Goal: Contribute content: Contribute content

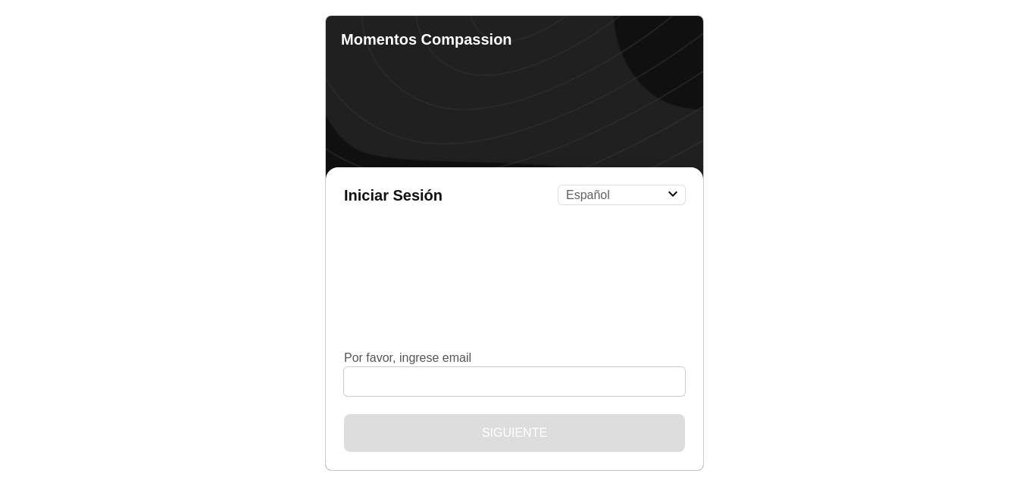
select select "es"
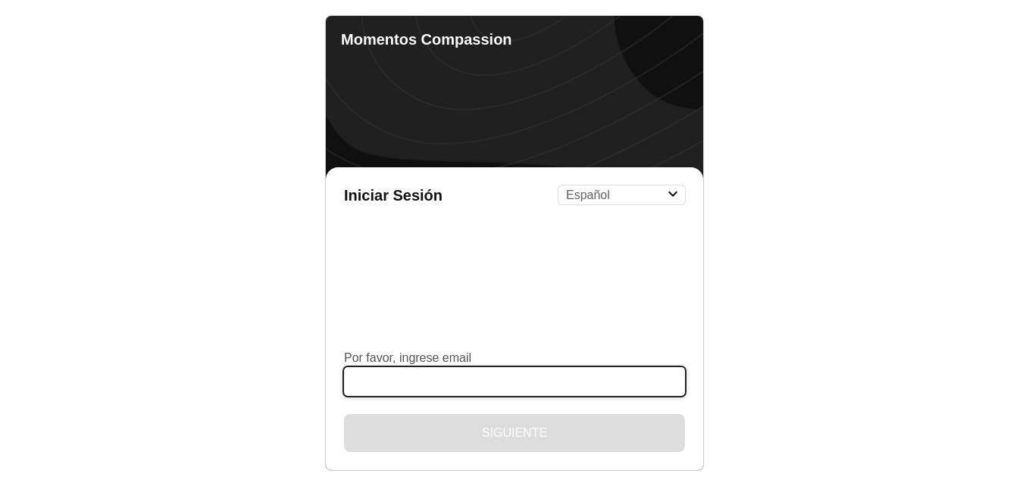
click at [492, 369] on input "Por favor, ingrese email" at bounding box center [514, 381] width 341 height 29
type input "[EMAIL_ADDRESS][DOMAIN_NAME]"
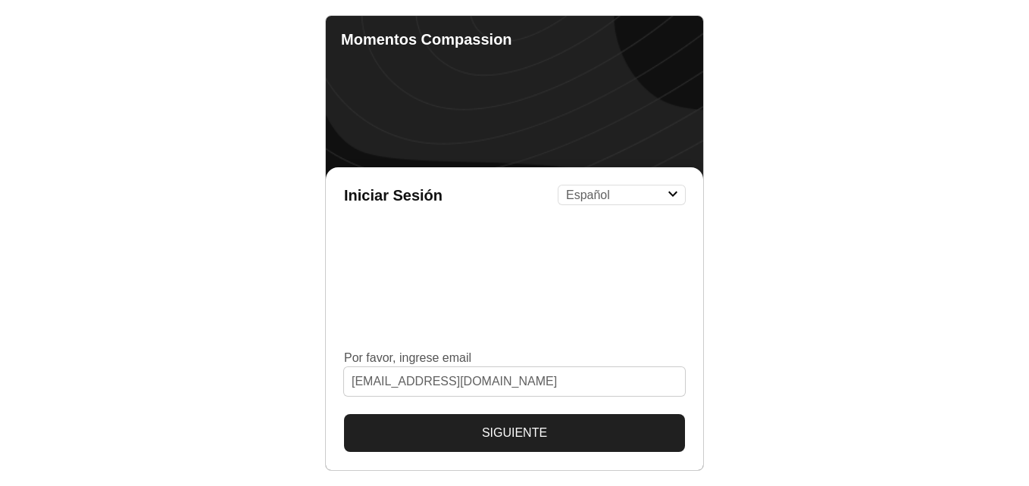
click at [524, 435] on button "Siguiente" at bounding box center [514, 433] width 341 height 38
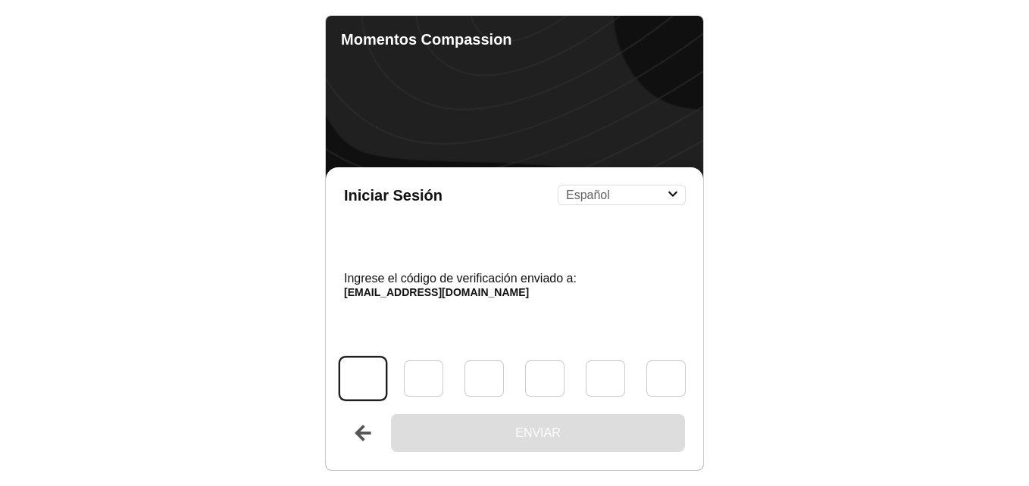
click at [364, 388] on input "Código" at bounding box center [362, 379] width 45 height 42
type input "6"
type input "0"
type input "9"
type input "7"
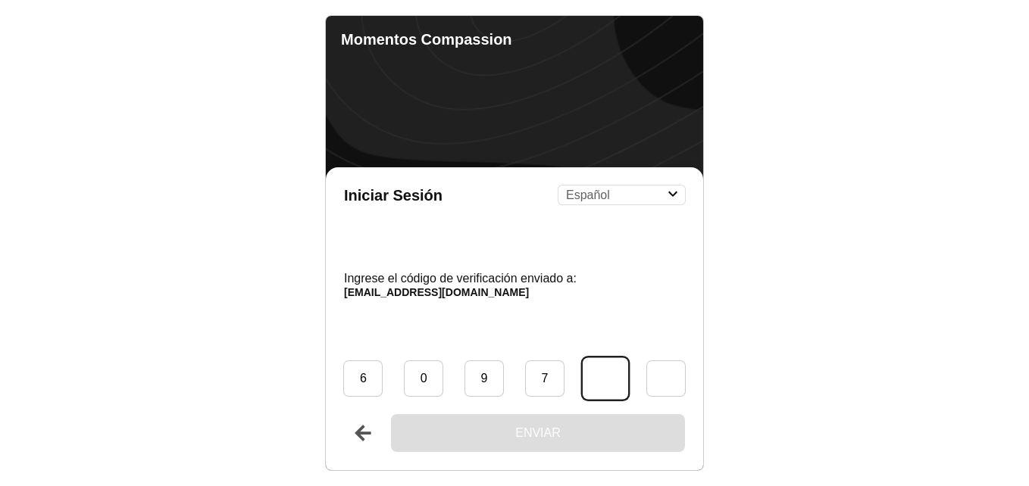
type input "3"
type input "8"
click at [391, 414] on button "Enviar" at bounding box center [538, 433] width 294 height 38
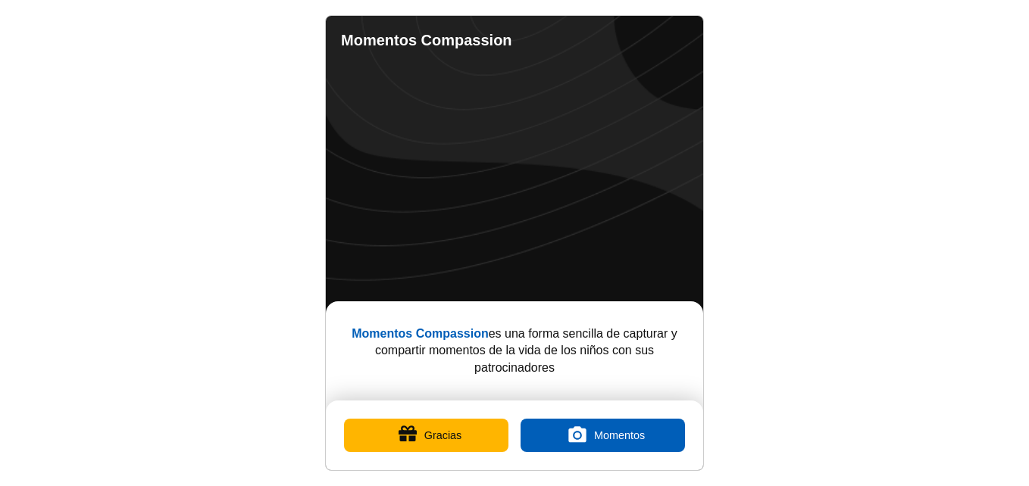
click at [606, 42] on link "Completed Moments" at bounding box center [612, 40] width 30 height 30
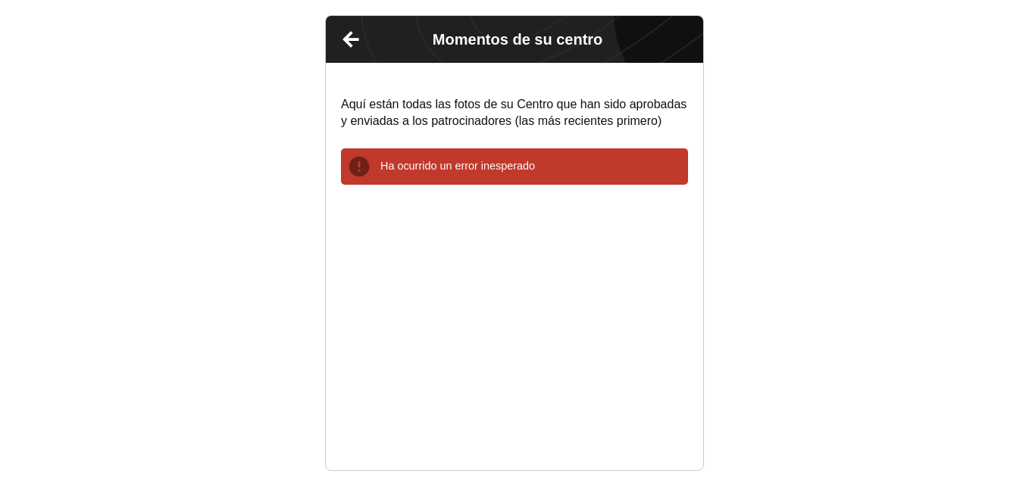
click at [355, 41] on link "Atrás" at bounding box center [351, 39] width 38 height 38
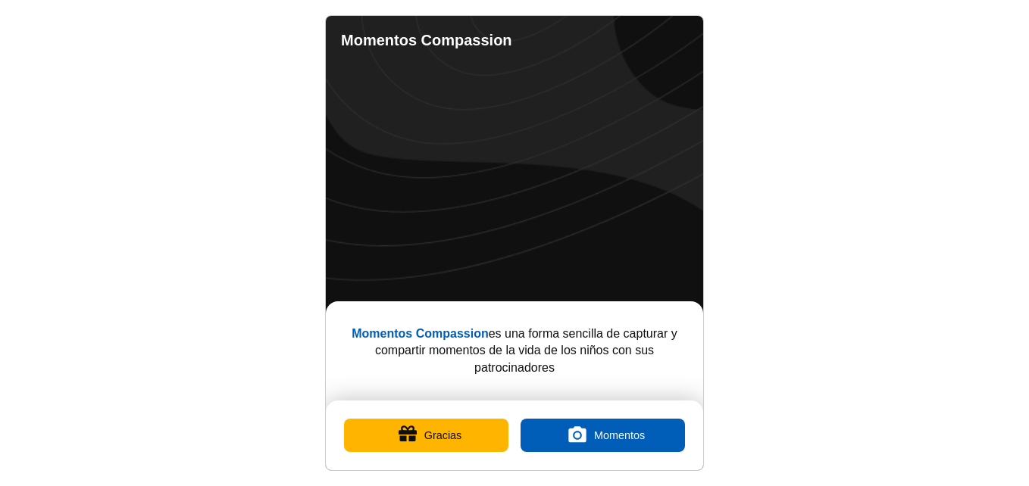
click at [429, 444] on button "Gracias" at bounding box center [426, 435] width 164 height 33
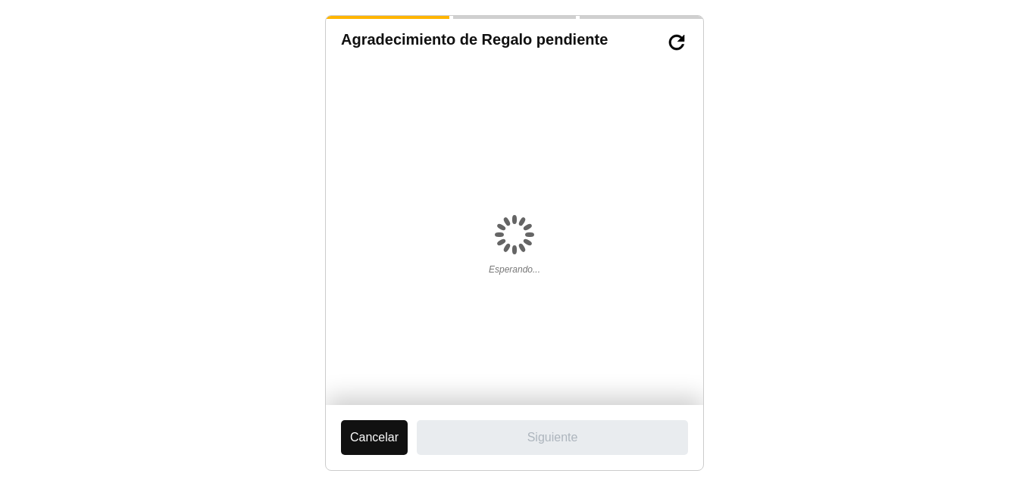
click at [367, 441] on button "Cancelar" at bounding box center [374, 437] width 67 height 35
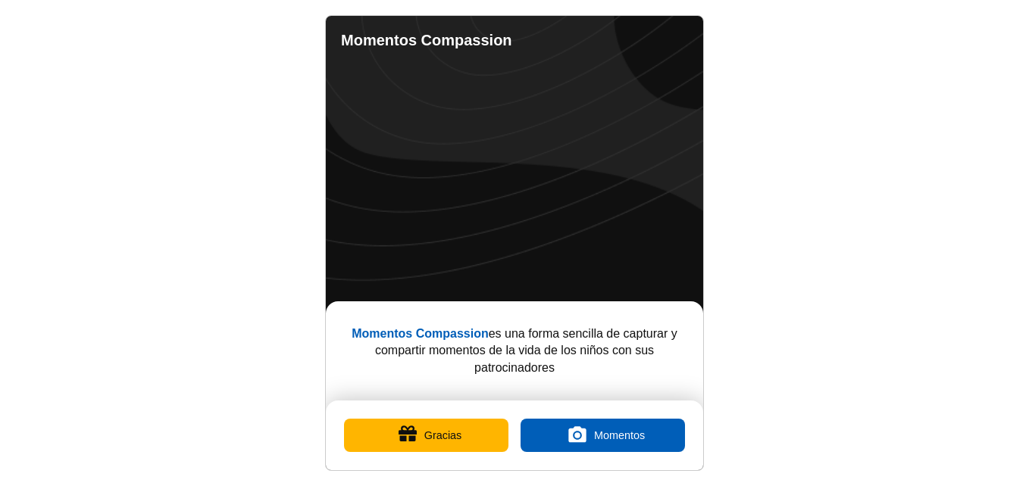
click at [670, 39] on link "Ajustes" at bounding box center [673, 40] width 30 height 30
select select "es"
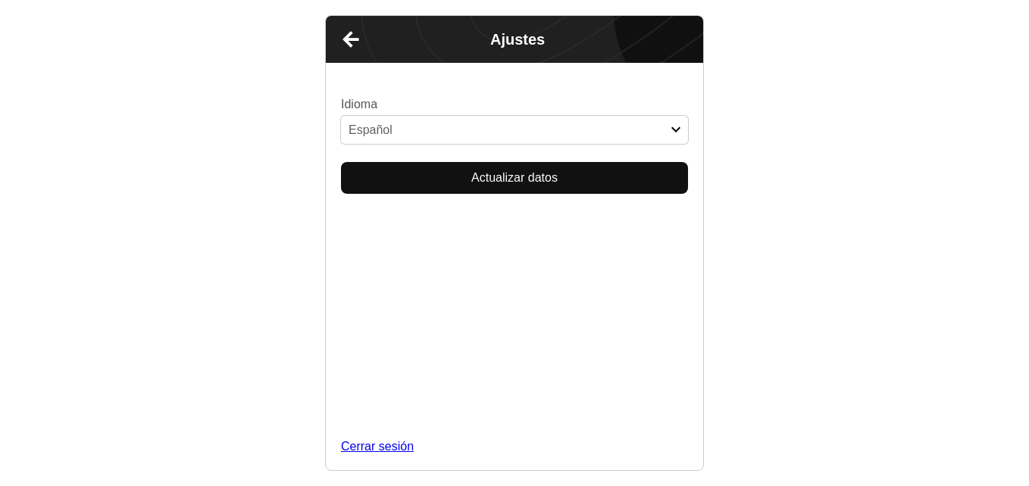
click at [565, 183] on button "Actualizar datos" at bounding box center [514, 178] width 347 height 32
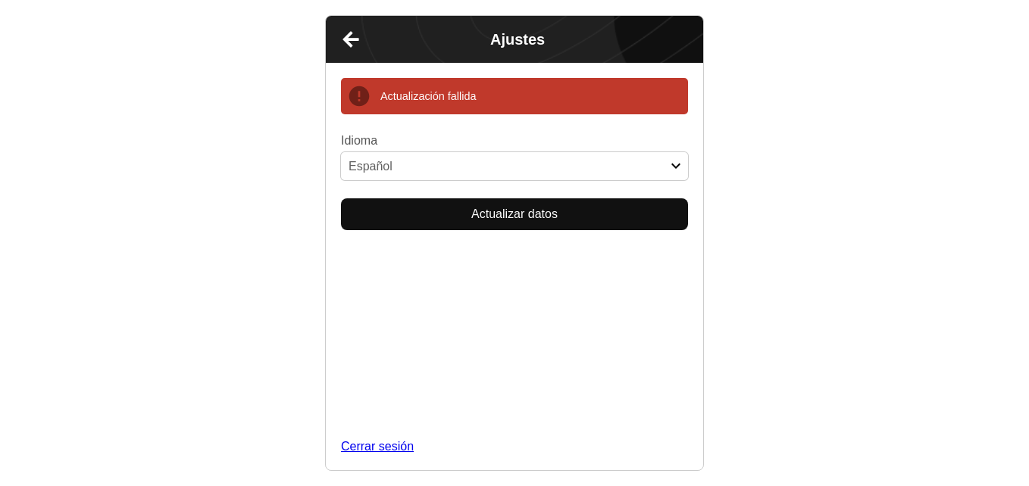
click at [522, 439] on link "Cerrar sesión" at bounding box center [514, 447] width 347 height 17
select select "es"
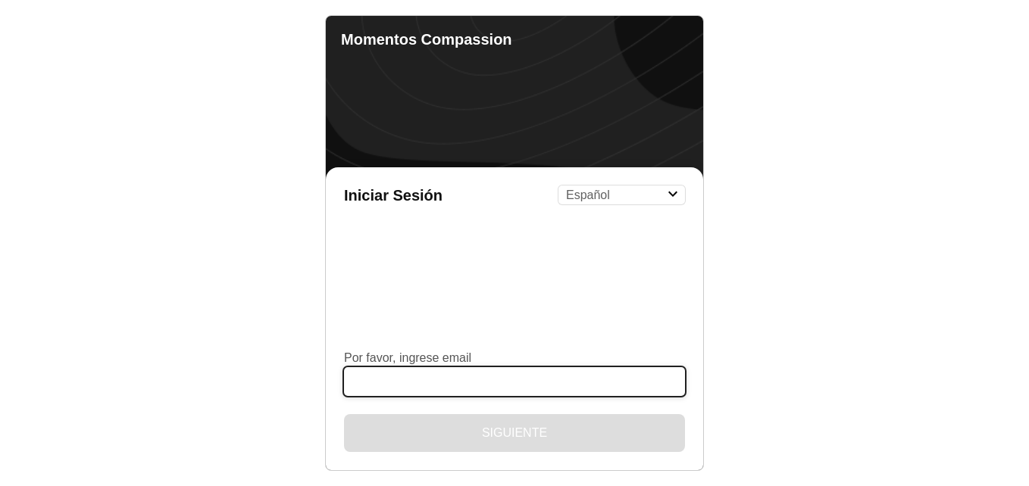
click at [458, 380] on input "Por favor, ingrese email" at bounding box center [514, 381] width 341 height 29
click at [454, 378] on input "Por favor, ingrese email" at bounding box center [514, 381] width 341 height 29
type input "[EMAIL_ADDRESS][DOMAIN_NAME]"
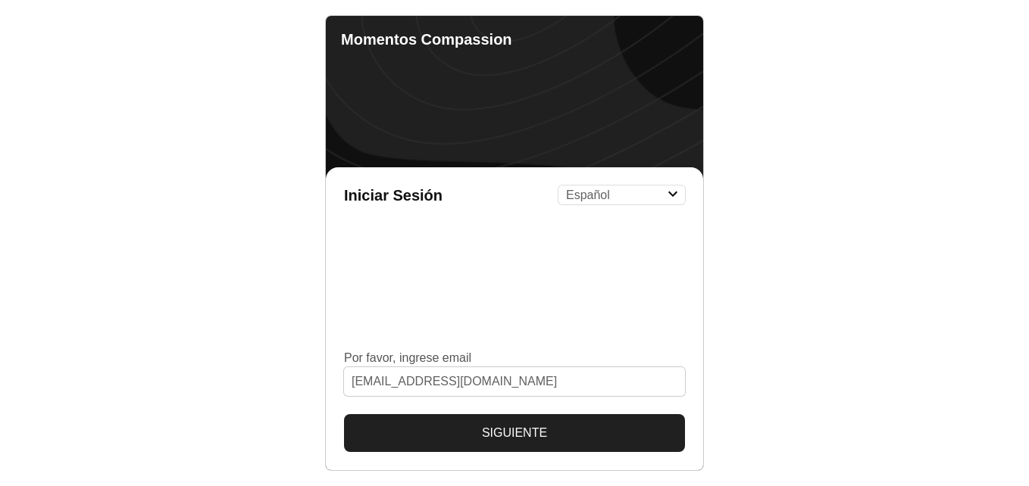
click at [567, 441] on button "Siguiente" at bounding box center [514, 433] width 341 height 38
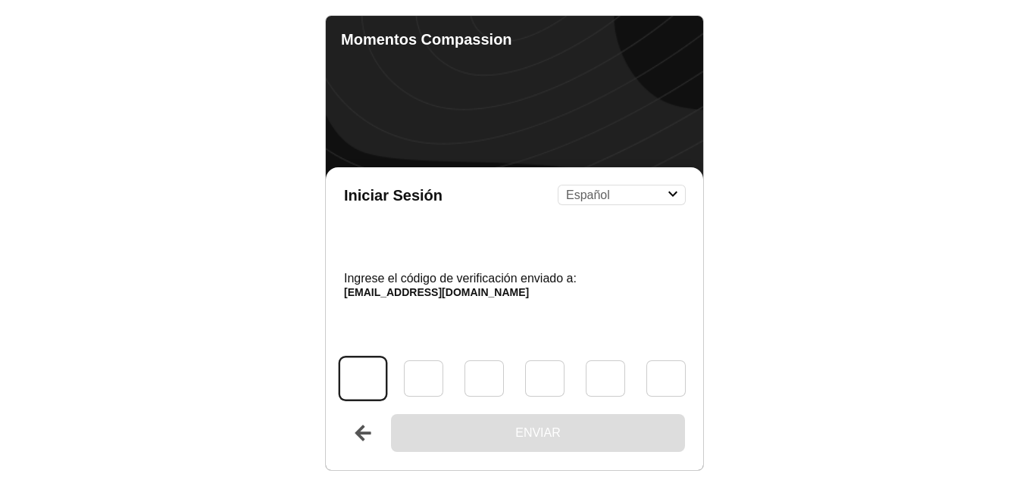
click at [364, 380] on input "Código" at bounding box center [362, 379] width 45 height 42
type input "7"
type input "0"
type input "7"
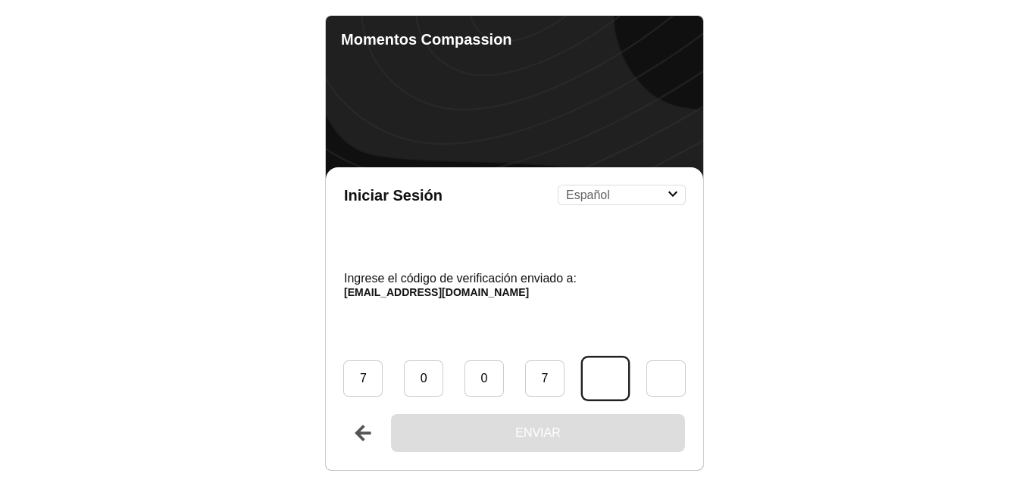
type input "8"
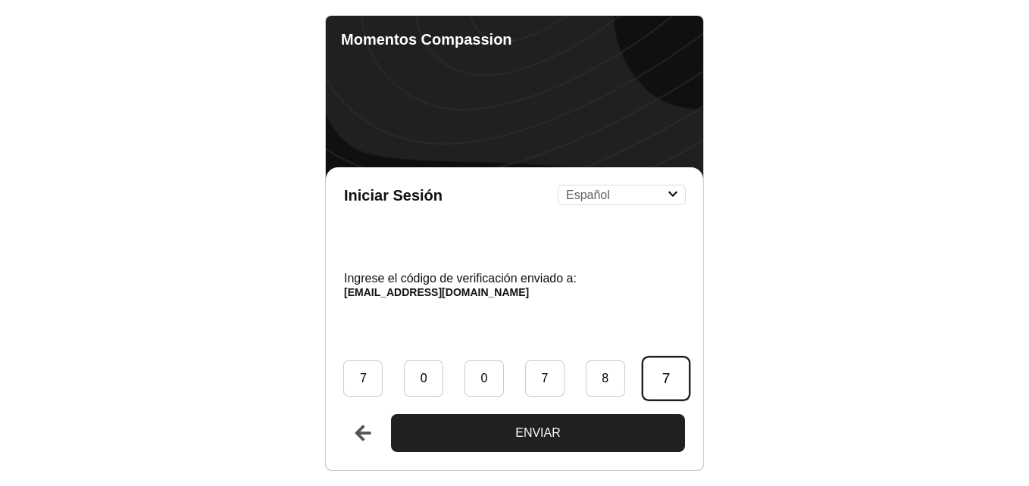
type input "7"
click at [391, 414] on button "Enviar" at bounding box center [538, 433] width 294 height 38
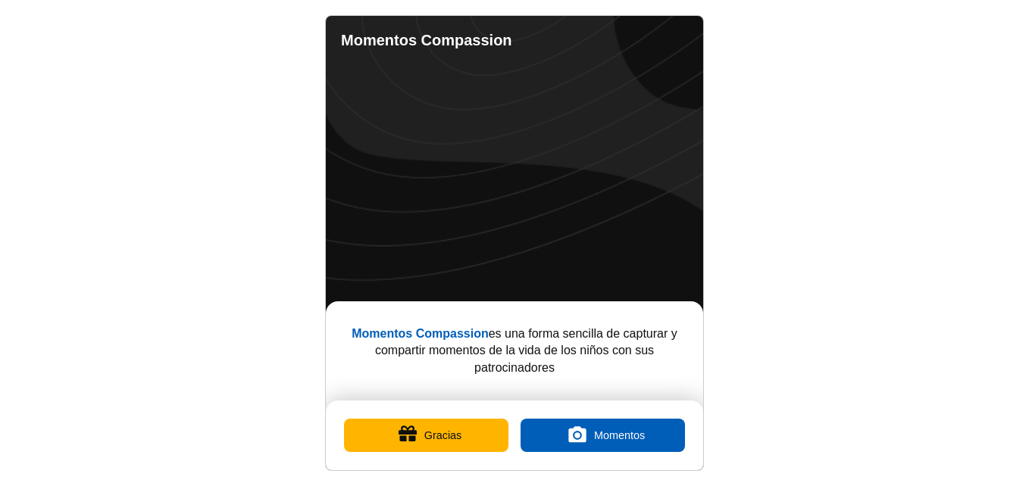
click at [461, 436] on button "Gracias" at bounding box center [426, 435] width 164 height 33
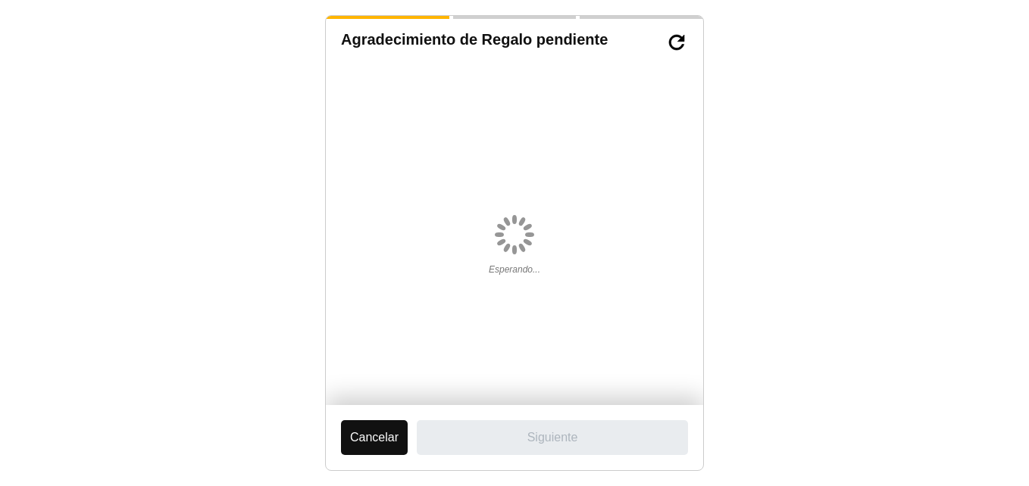
click at [358, 440] on button "Cancelar" at bounding box center [374, 437] width 67 height 35
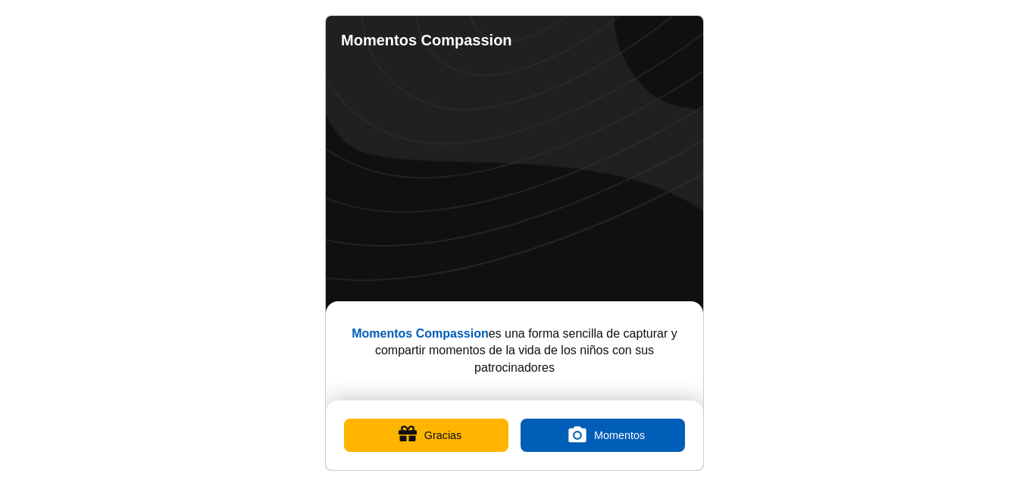
click at [607, 36] on link "Completed Moments" at bounding box center [612, 40] width 30 height 30
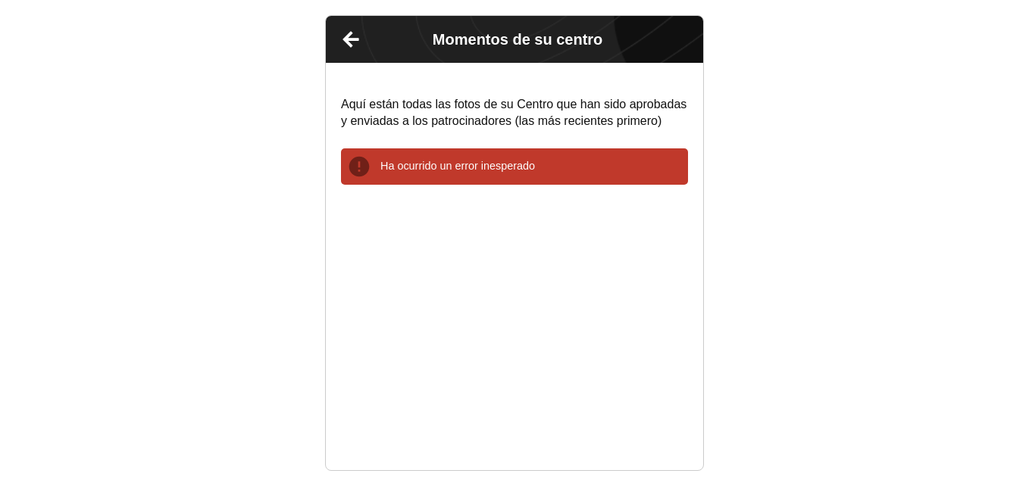
click at [517, 171] on p "Ha ocurrido un error inesperado" at bounding box center [531, 166] width 302 height 14
click at [507, 161] on p "Ha ocurrido un error inesperado" at bounding box center [531, 166] width 302 height 14
click at [350, 39] on link "Atrás" at bounding box center [351, 39] width 38 height 38
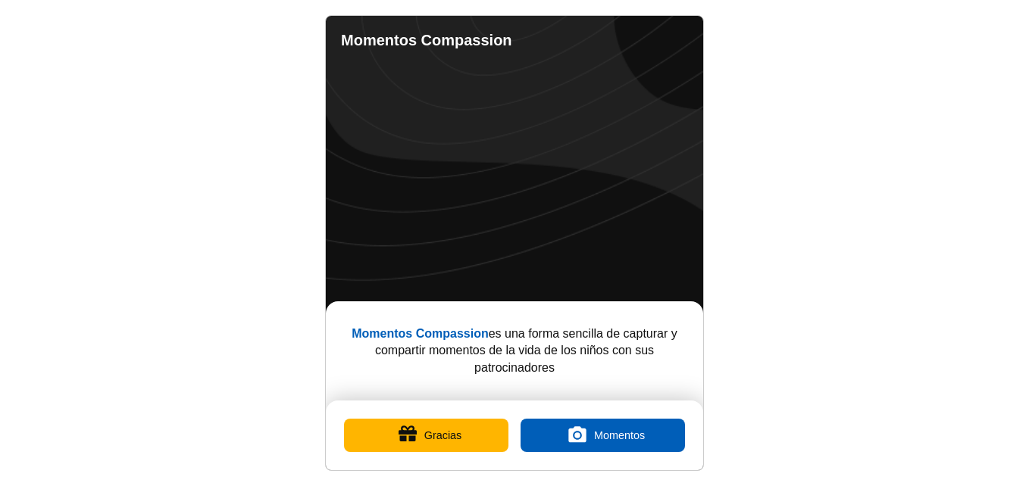
click at [611, 38] on link "Completed Moments" at bounding box center [612, 40] width 30 height 30
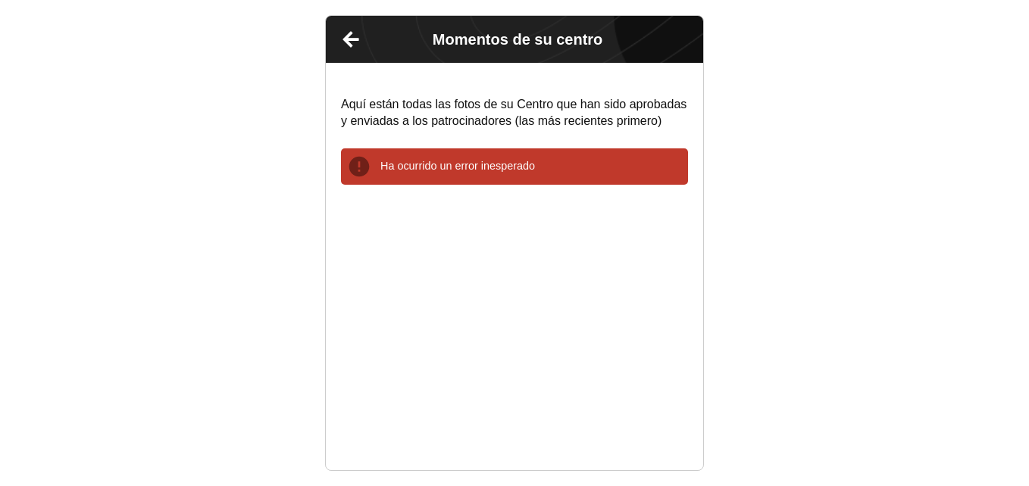
click at [355, 45] on link "Atrás" at bounding box center [351, 39] width 38 height 38
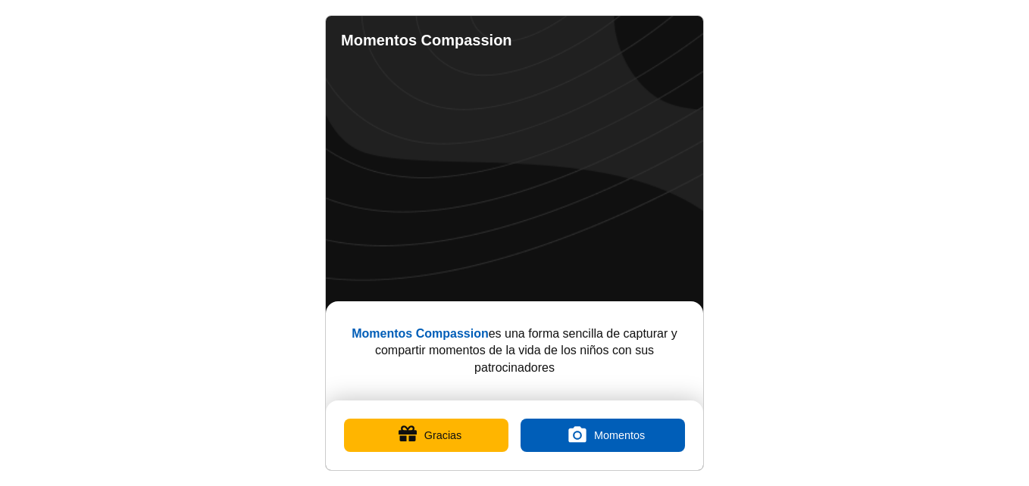
click at [671, 37] on link "Ajustes" at bounding box center [673, 40] width 30 height 30
select select "es"
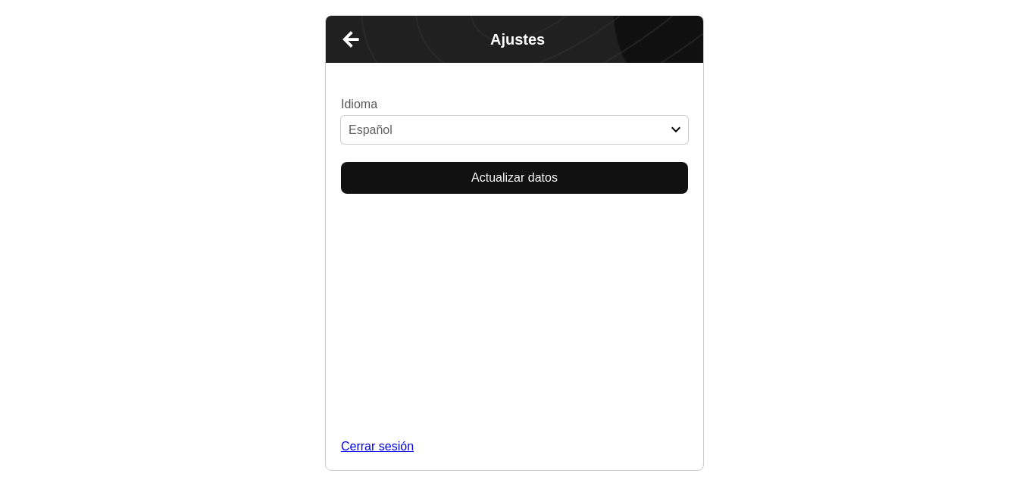
click at [492, 439] on link "Cerrar sesión" at bounding box center [514, 447] width 347 height 17
select select "es"
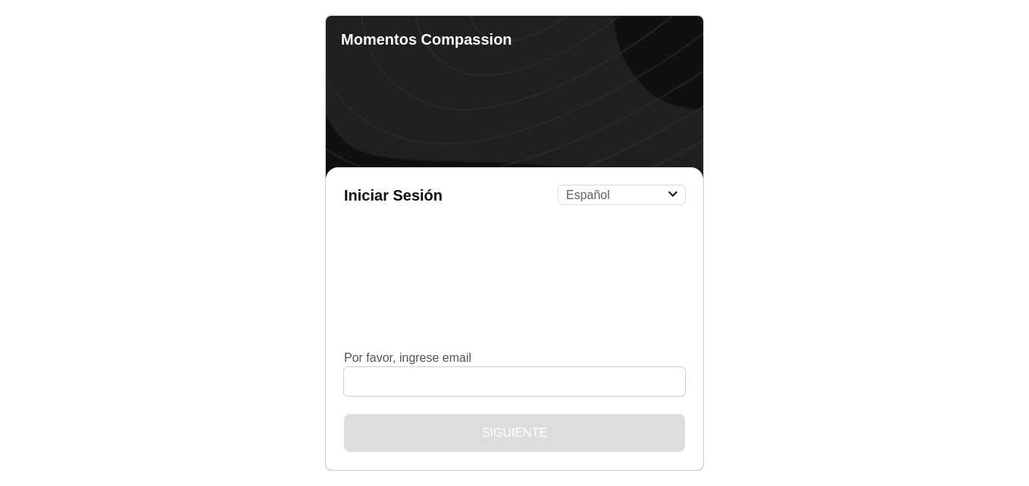
click at [714, 245] on body "Momentos Compassion Iniciar Sesión English Español Français አማርኛ ဗမာ bahasa Ind…" at bounding box center [514, 243] width 1029 height 486
click at [814, 126] on body "Momentos Compassion Iniciar Sesión English Español Français አማርኛ ဗမာ bahasa Ind…" at bounding box center [514, 243] width 1029 height 486
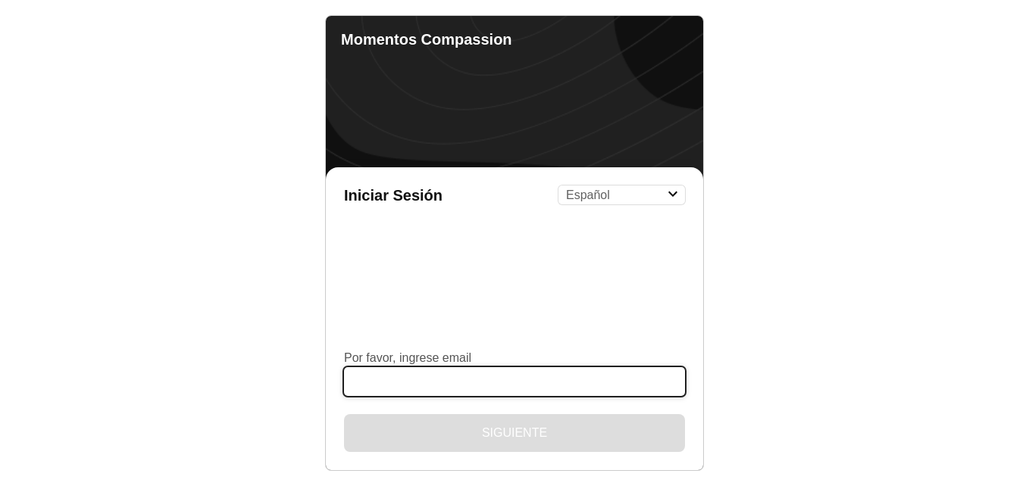
click at [473, 382] on input "Por favor, ingrese email" at bounding box center [514, 381] width 341 height 29
type input "[EMAIL_ADDRESS][DOMAIN_NAME]"
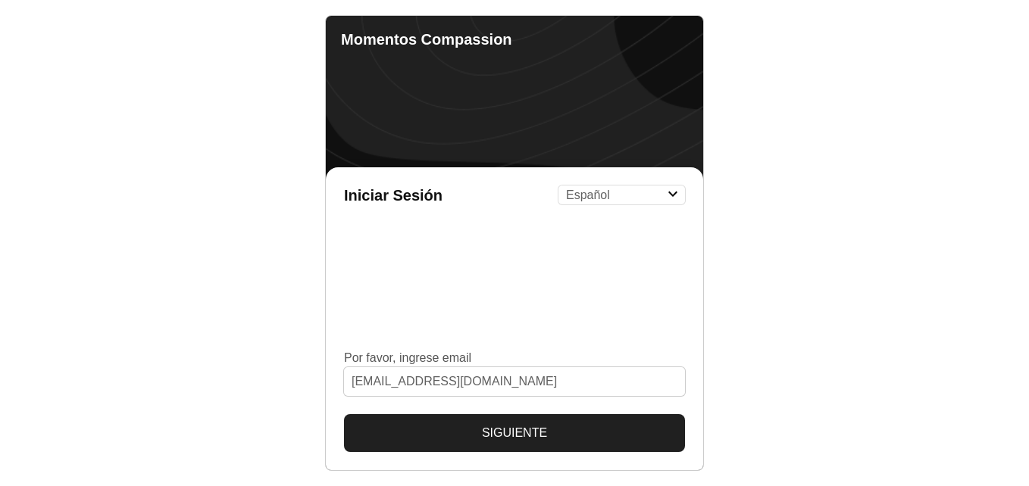
click at [524, 427] on button "Siguiente" at bounding box center [514, 433] width 341 height 38
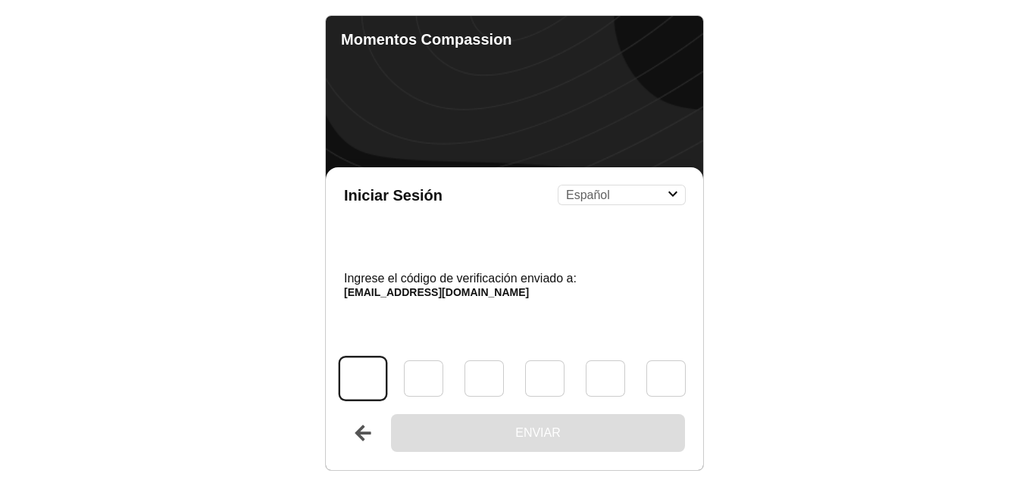
click at [365, 385] on input "Código" at bounding box center [362, 379] width 45 height 42
type input "8"
type input "7"
type input "4"
type input "5"
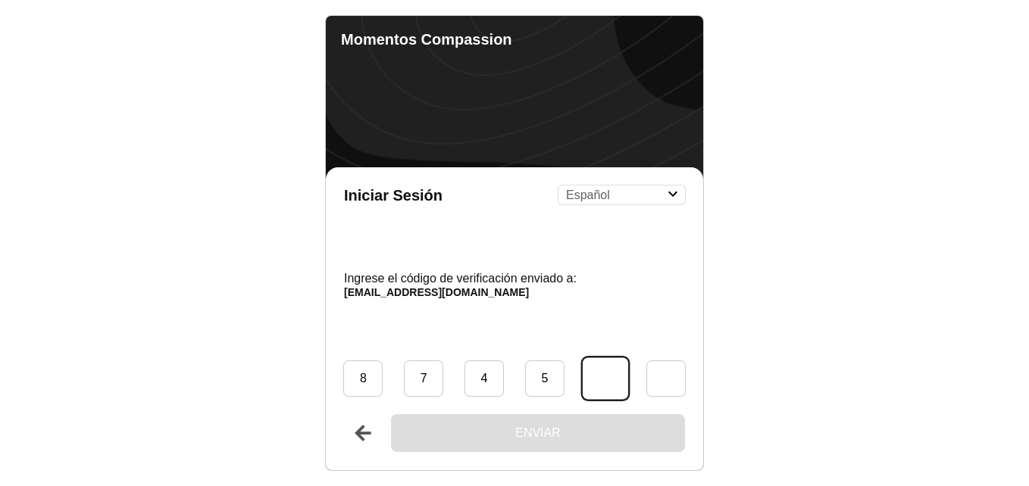
type input "1"
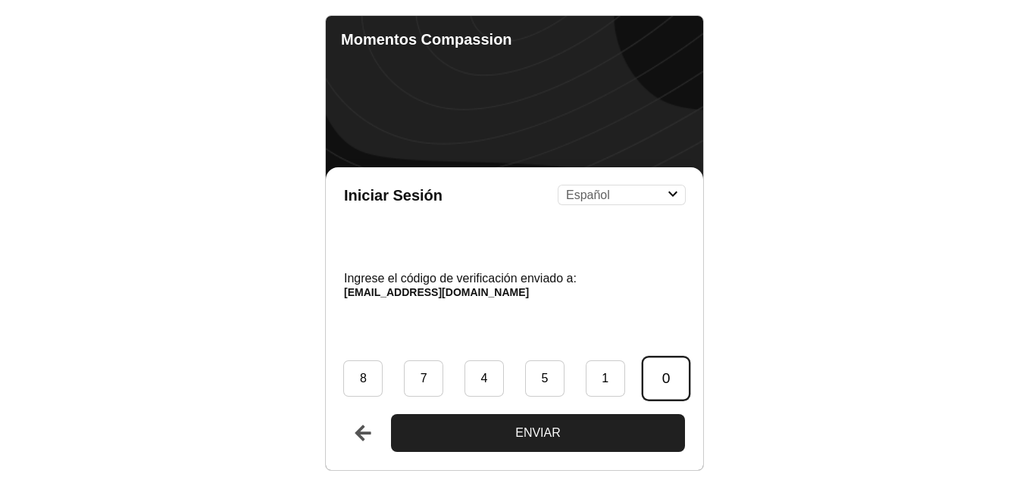
type input "0"
click at [391, 414] on button "Enviar" at bounding box center [538, 433] width 294 height 38
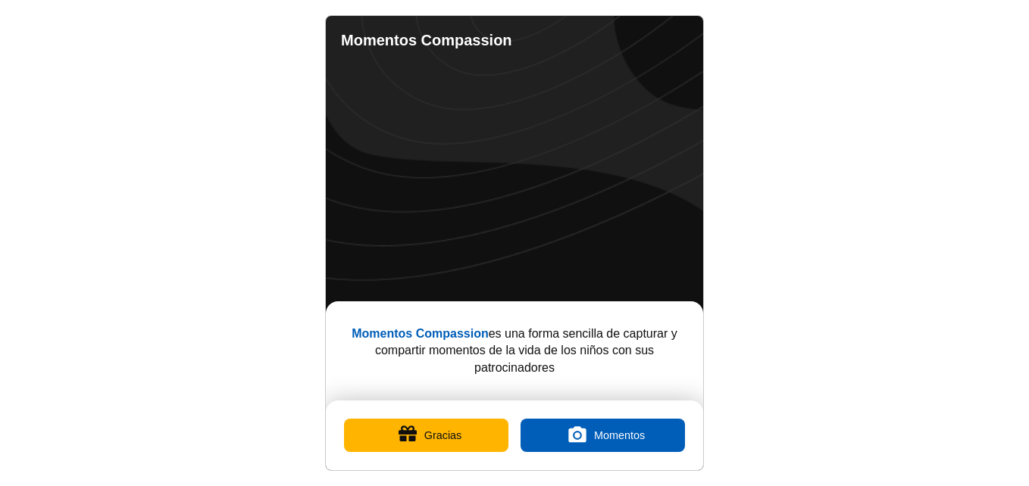
click at [635, 430] on label "Momentos" at bounding box center [602, 435] width 164 height 33
click at [602, 436] on input "Momentos" at bounding box center [602, 436] width 0 height 0
click at [455, 443] on button "Gracias" at bounding box center [426, 435] width 164 height 33
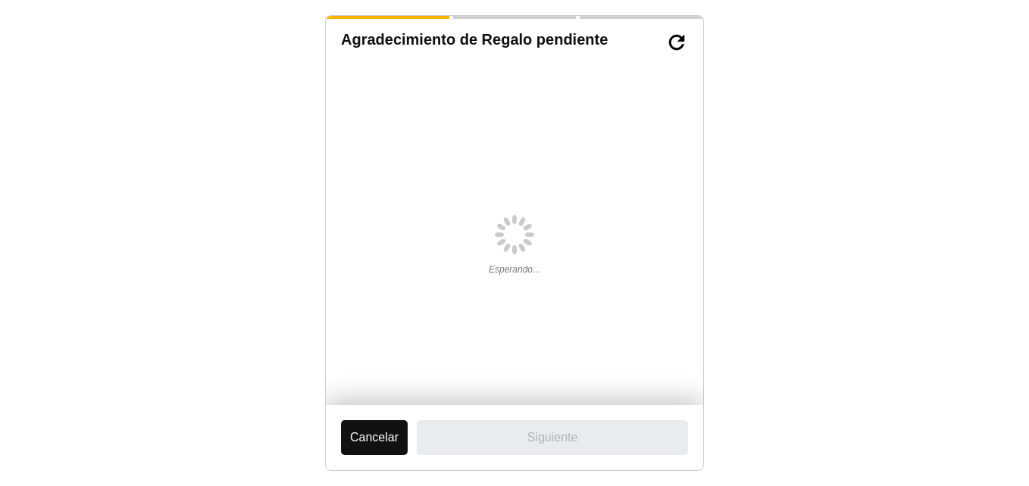
click at [366, 448] on button "Cancelar" at bounding box center [374, 437] width 67 height 35
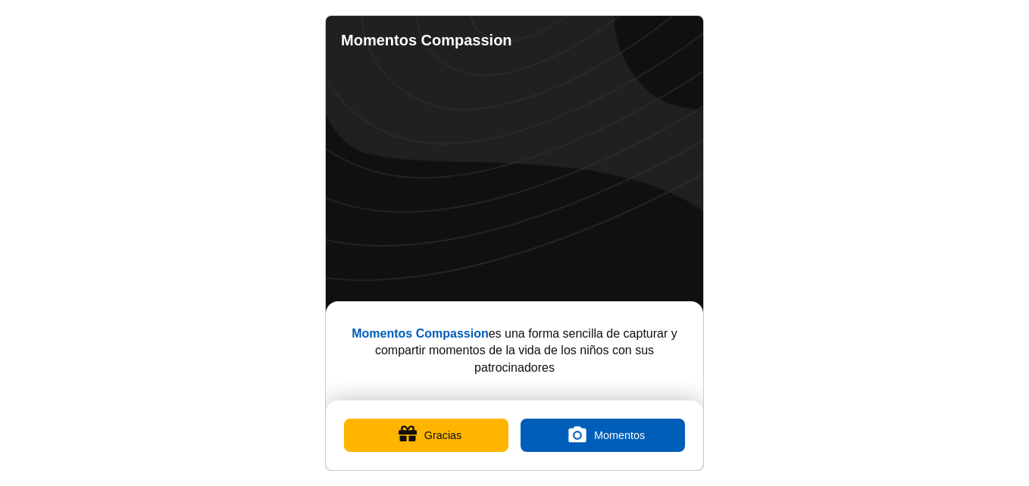
click at [647, 426] on label "Momentos" at bounding box center [602, 435] width 164 height 33
click at [602, 436] on input "Momentos" at bounding box center [602, 436] width 0 height 0
click at [592, 434] on label "Momentos" at bounding box center [602, 435] width 164 height 33
click at [602, 436] on input "Momentos" at bounding box center [602, 436] width 0 height 0
